Goal: Transaction & Acquisition: Obtain resource

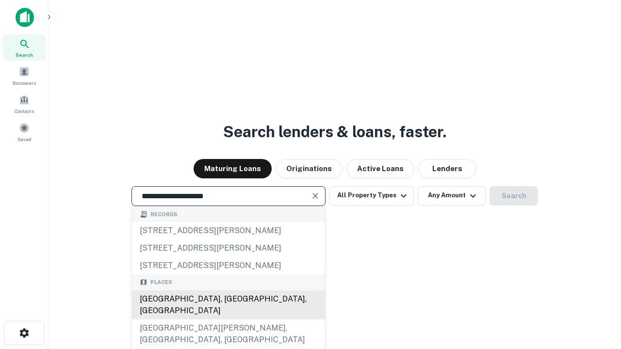
click at [228, 320] on div "[GEOGRAPHIC_DATA], [GEOGRAPHIC_DATA], [GEOGRAPHIC_DATA]" at bounding box center [228, 305] width 193 height 29
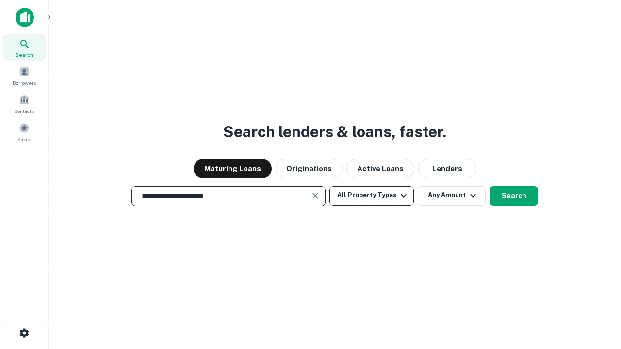
type input "**********"
click at [372, 196] on button "All Property Types" at bounding box center [371, 195] width 84 height 19
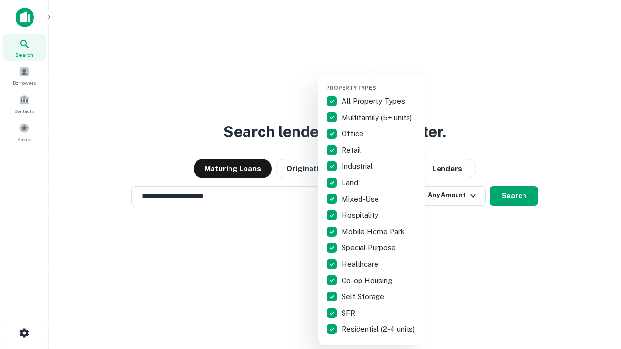
click at [379, 82] on button "button" at bounding box center [379, 82] width 107 height 0
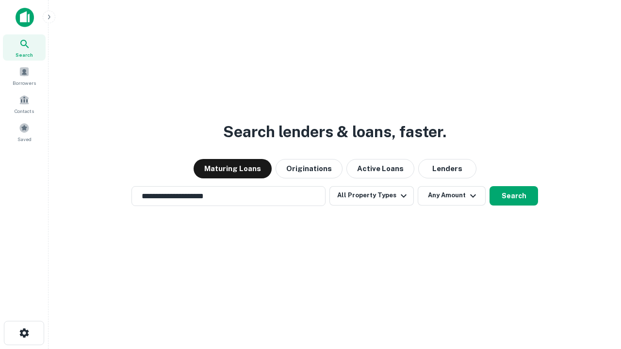
scroll to position [15, 0]
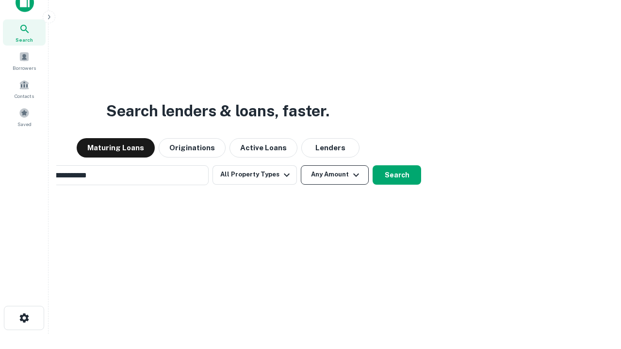
click at [301, 165] on button "Any Amount" at bounding box center [335, 174] width 68 height 19
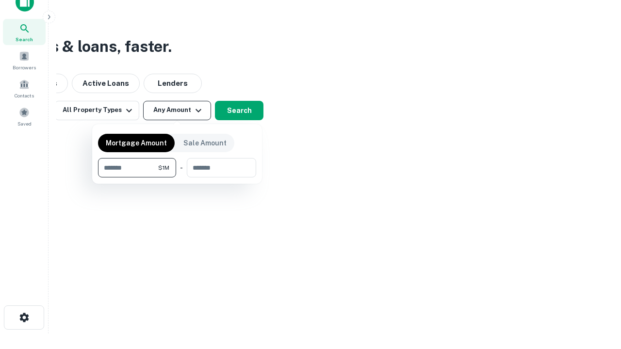
type input "*******"
click at [177, 178] on button "button" at bounding box center [177, 178] width 158 height 0
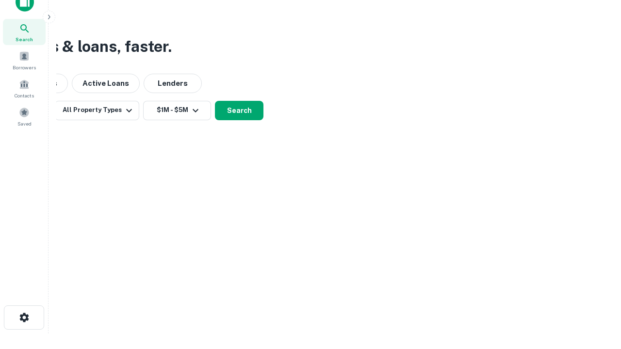
scroll to position [6, 179]
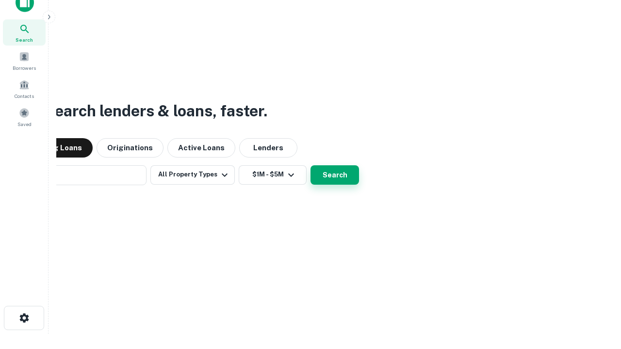
click at [310, 165] on button "Search" at bounding box center [334, 174] width 49 height 19
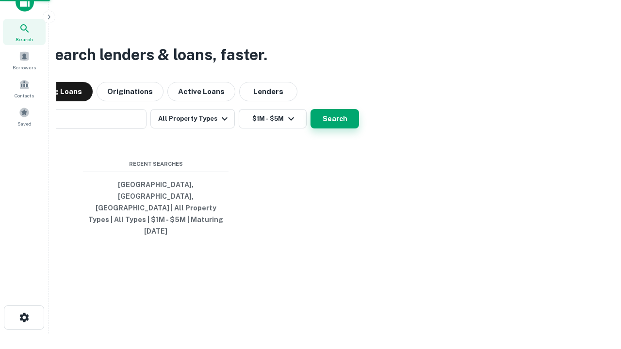
scroll to position [26, 275]
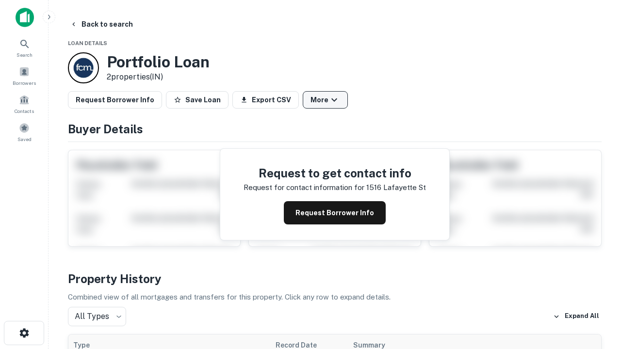
click at [325, 100] on button "More" at bounding box center [325, 99] width 45 height 17
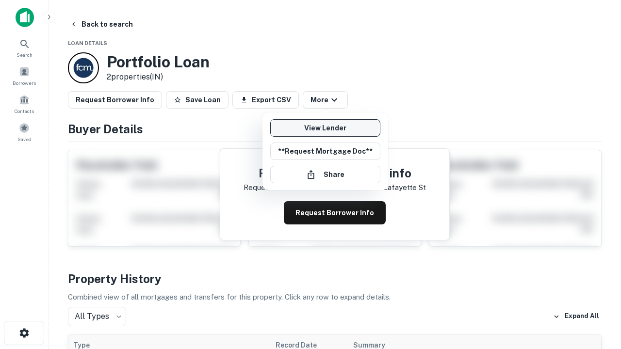
click at [325, 128] on link "View Lender" at bounding box center [325, 127] width 110 height 17
